Goal: Transaction & Acquisition: Obtain resource

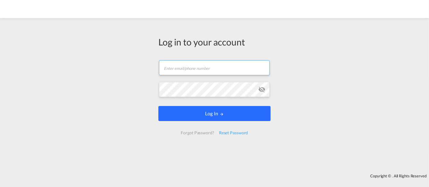
type input "[EMAIL_ADDRESS][DOMAIN_NAME]"
click at [221, 118] on button "Log In" at bounding box center [214, 113] width 112 height 15
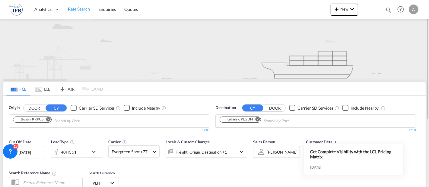
click at [68, 118] on input "Chips input." at bounding box center [82, 121] width 57 height 10
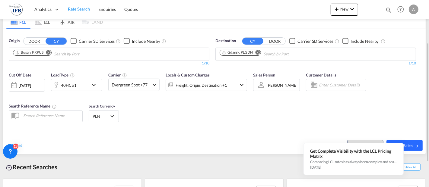
click at [410, 146] on span "Search Rates" at bounding box center [404, 145] width 29 height 5
type input "KRPUS to PLGDN / [DATE]"
